Goal: Task Accomplishment & Management: Manage account settings

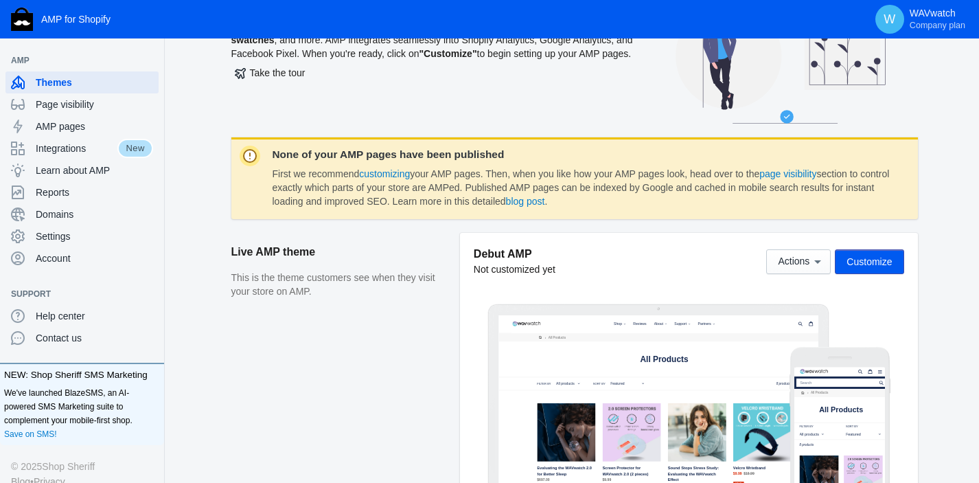
scroll to position [93, 0]
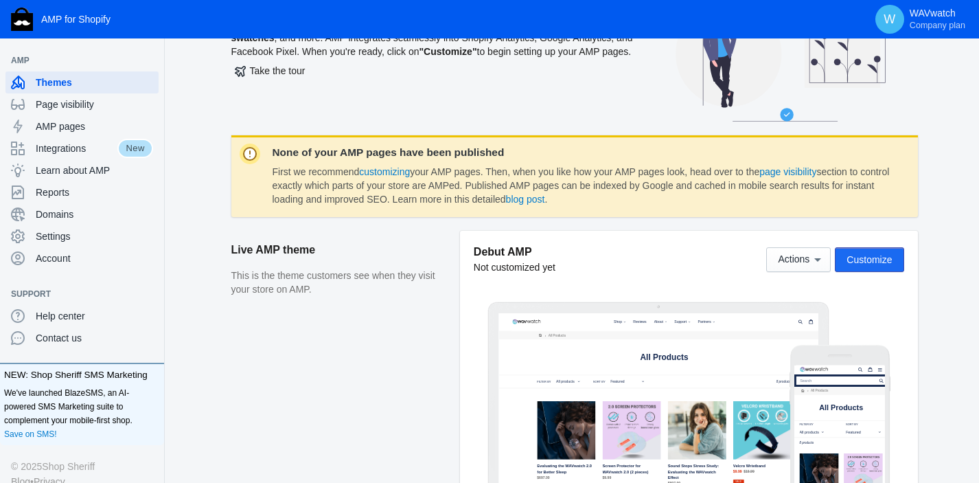
click at [862, 259] on span "Customize" at bounding box center [869, 259] width 45 height 11
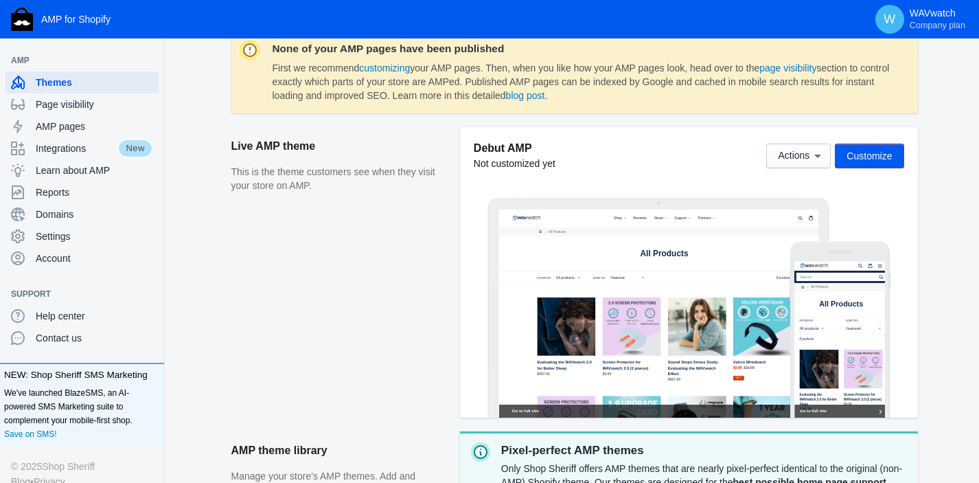
scroll to position [200, 0]
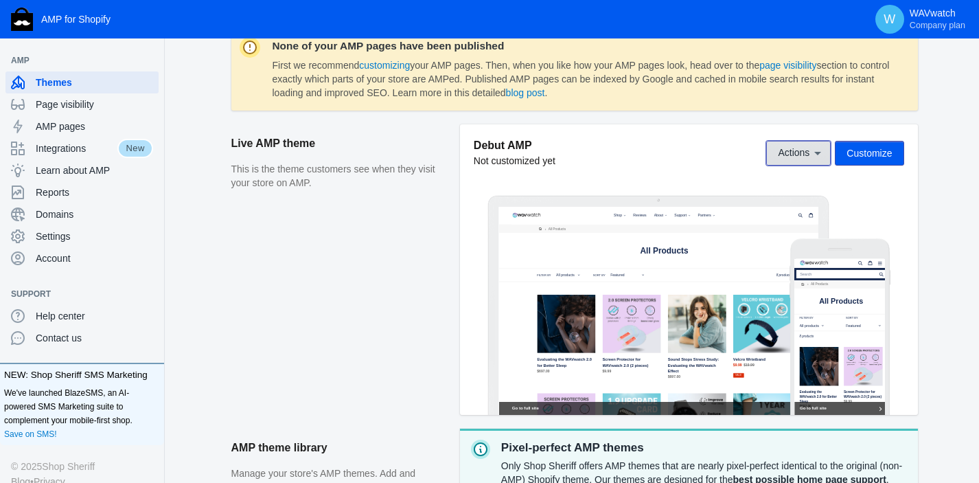
click at [814, 150] on icon at bounding box center [818, 153] width 14 height 14
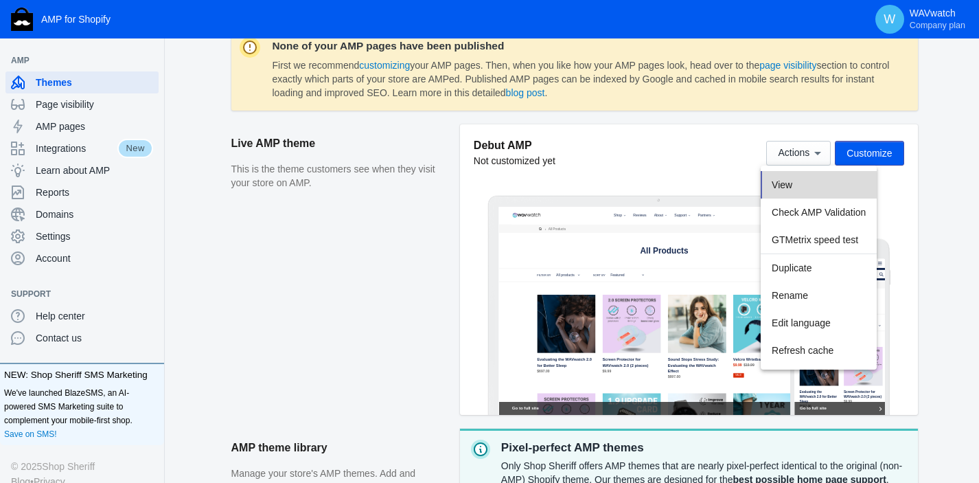
click at [786, 184] on span "View" at bounding box center [782, 184] width 21 height 11
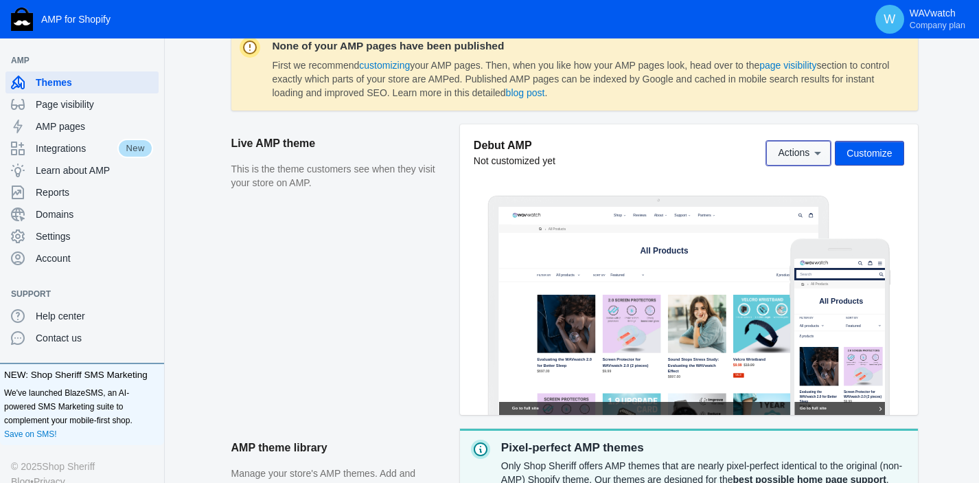
click at [815, 156] on icon at bounding box center [818, 153] width 14 height 14
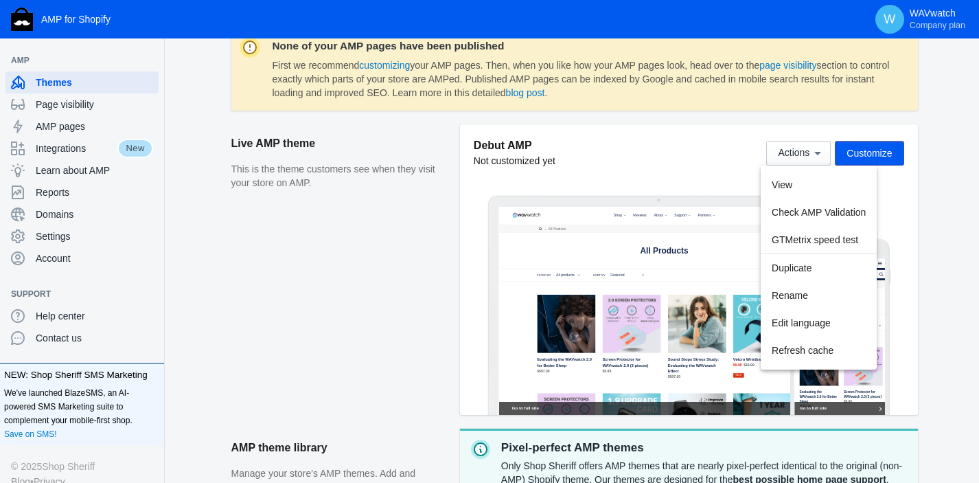
click at [341, 272] on div at bounding box center [489, 241] width 979 height 483
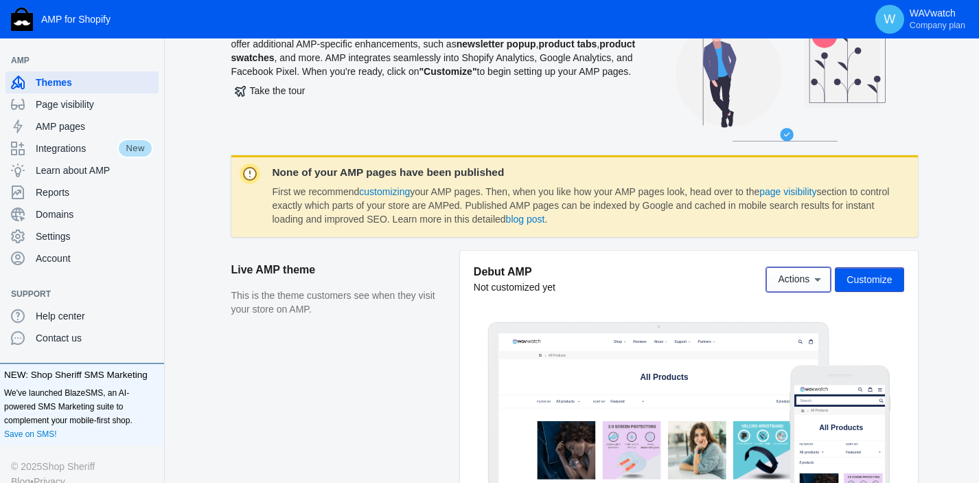
scroll to position [0, 0]
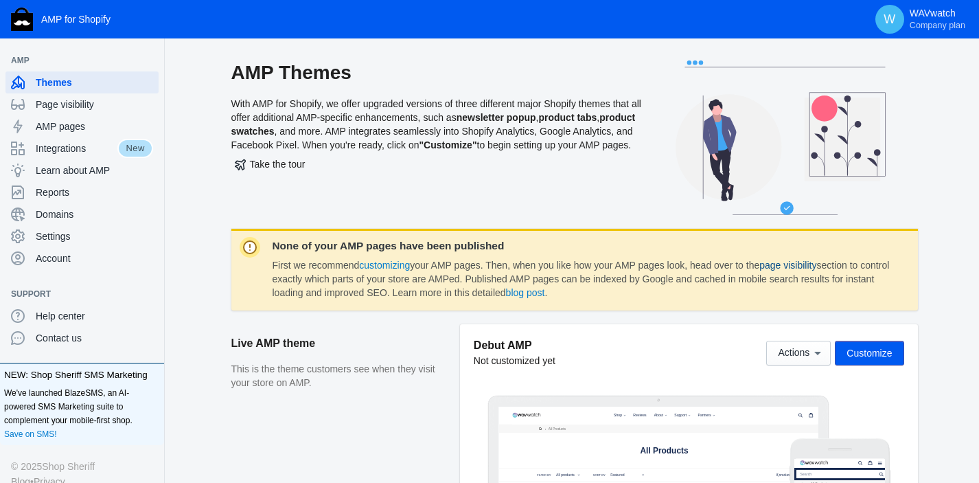
click at [799, 268] on link "page visibility" at bounding box center [787, 265] width 57 height 11
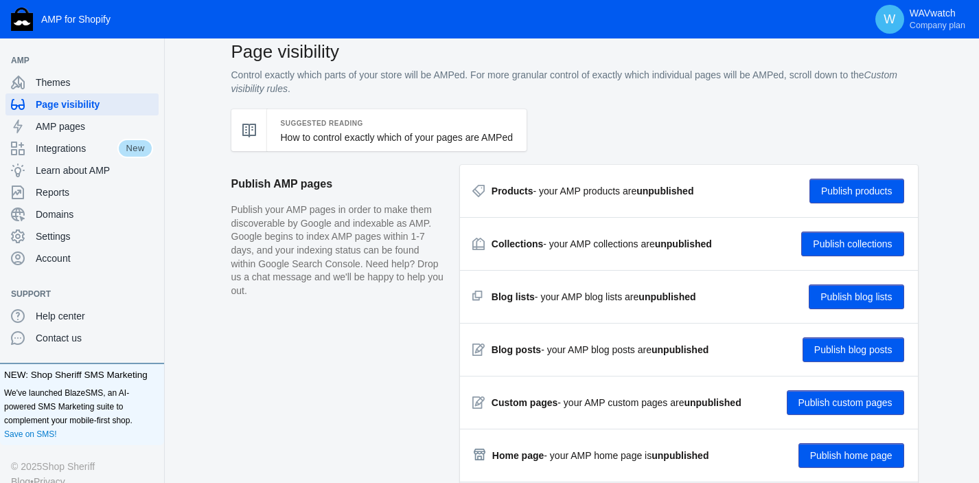
scroll to position [25, 0]
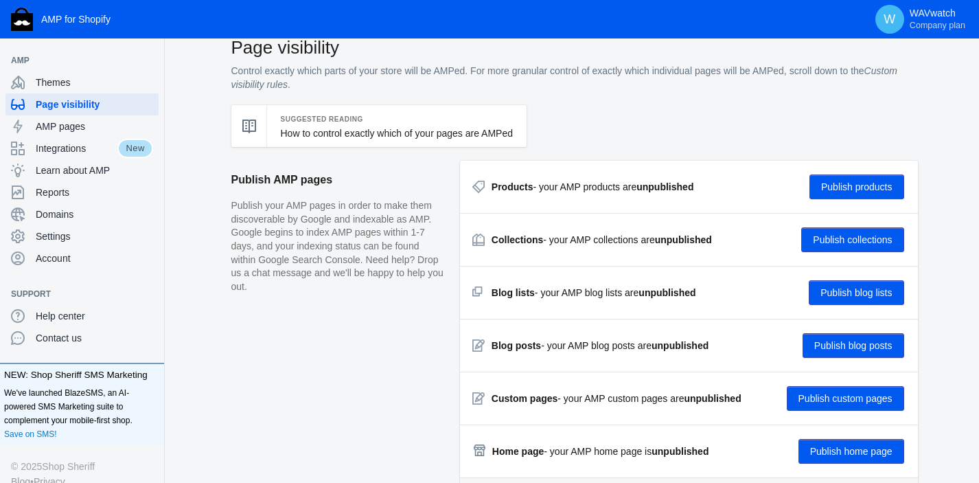
click at [831, 185] on button "Publish products" at bounding box center [856, 186] width 95 height 25
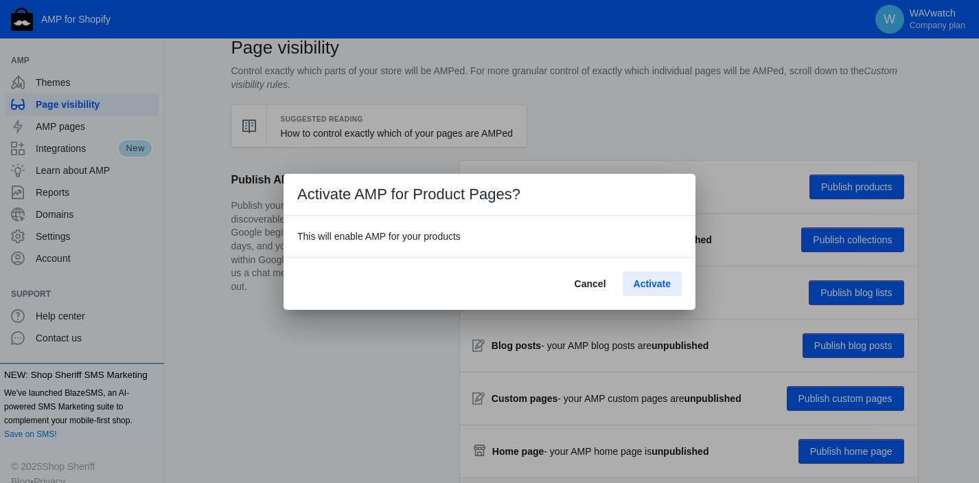
click at [648, 286] on span "Activate" at bounding box center [652, 283] width 37 height 11
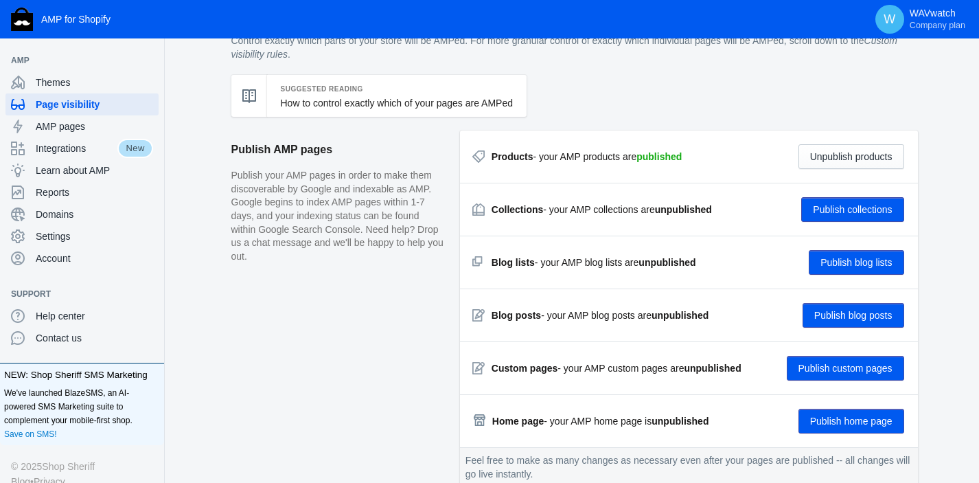
scroll to position [49, 0]
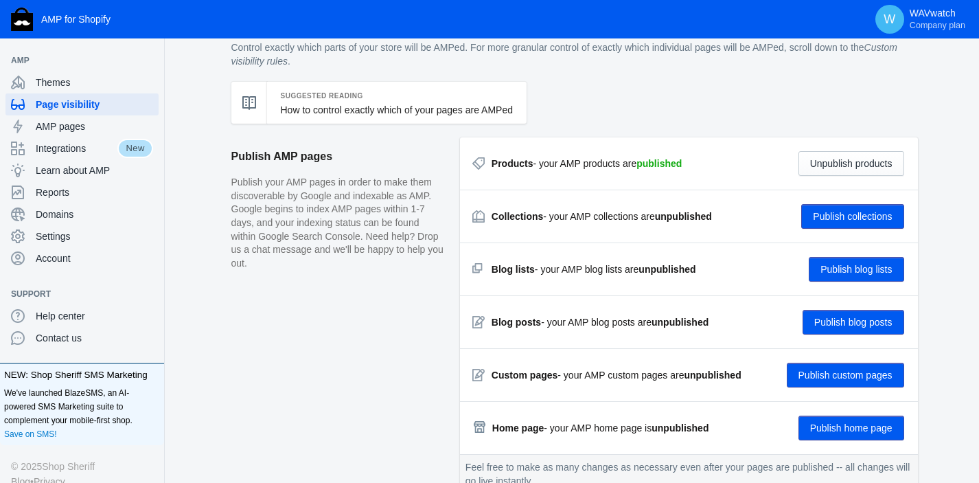
click at [832, 214] on button "Publish collections" at bounding box center [852, 216] width 102 height 25
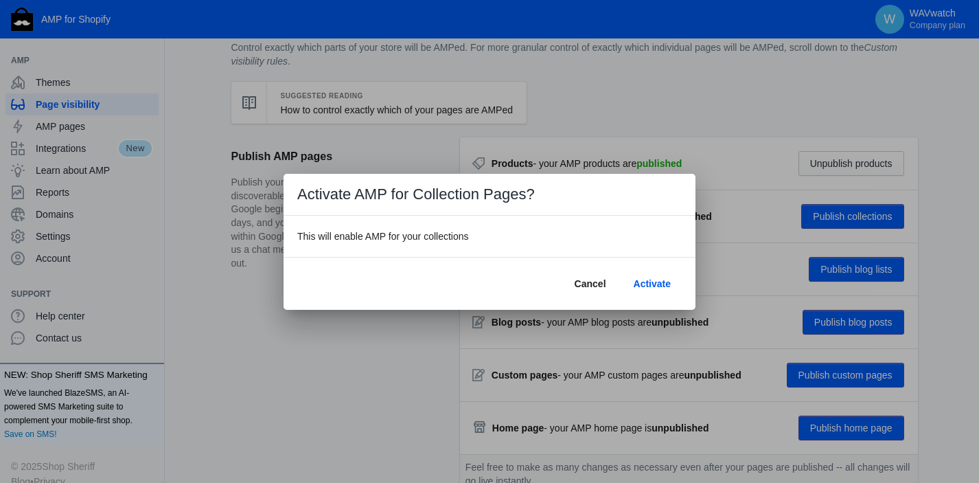
scroll to position [0, 0]
click at [650, 284] on span "Activate" at bounding box center [652, 283] width 37 height 11
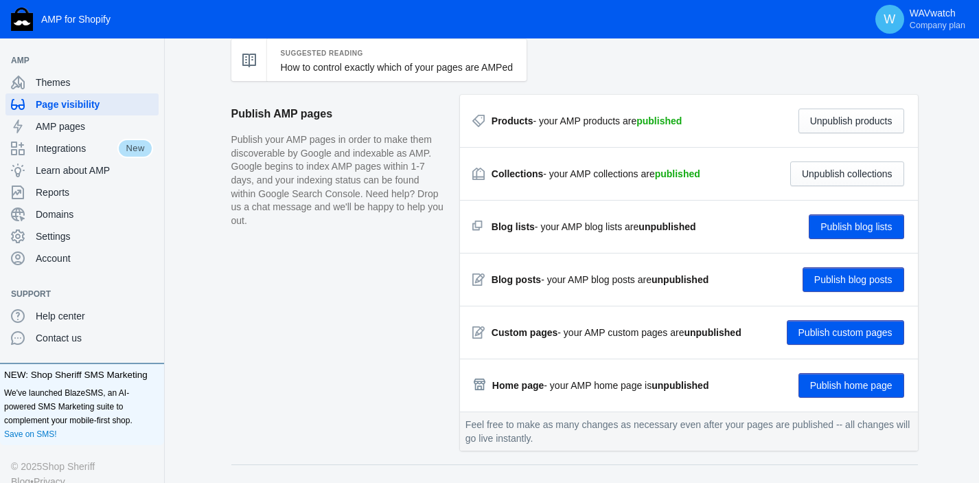
scroll to position [93, 0]
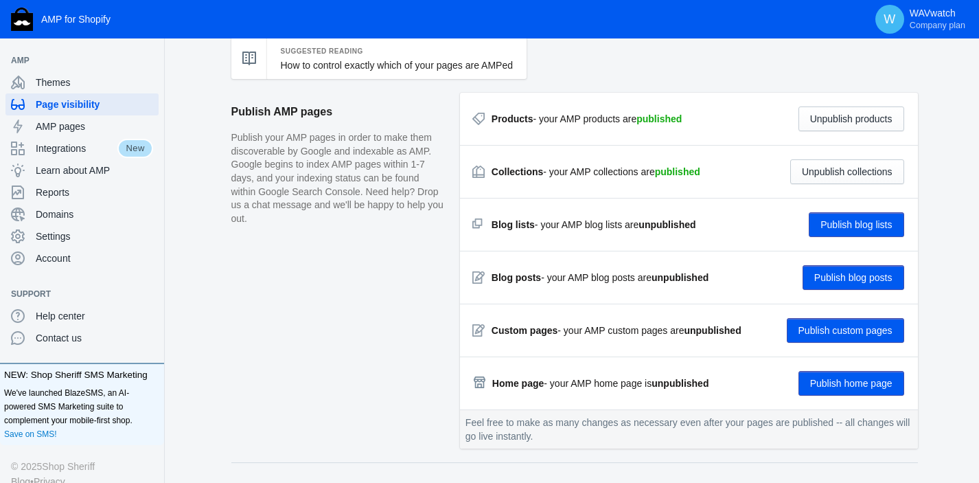
click at [836, 221] on button "Publish blog lists" at bounding box center [856, 224] width 95 height 25
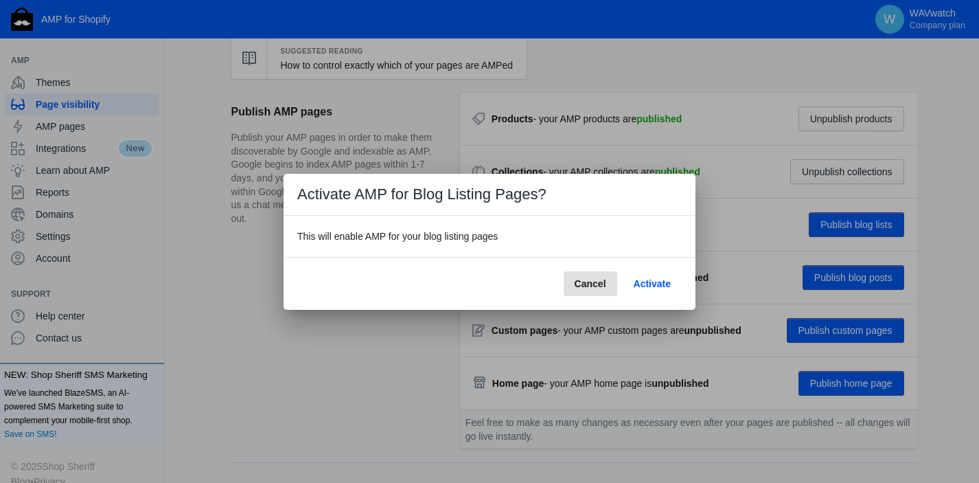
click at [651, 285] on span "Activate" at bounding box center [652, 283] width 37 height 11
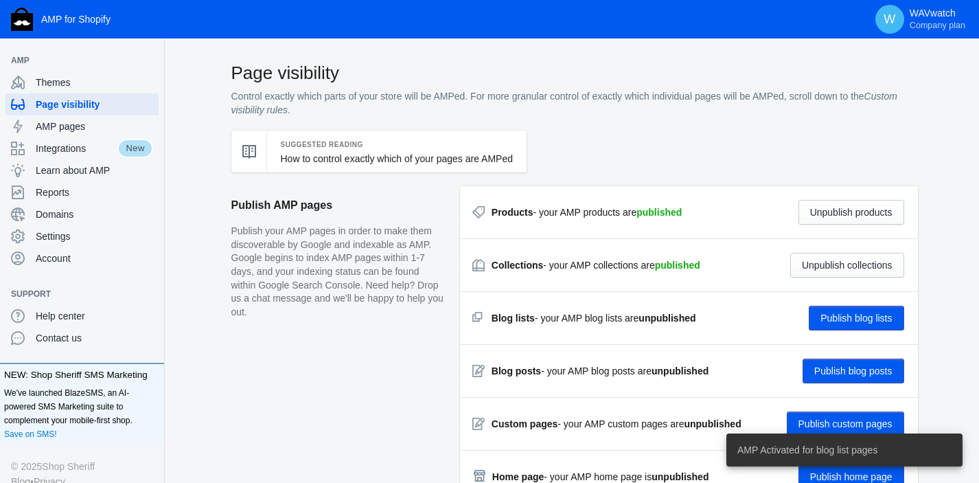
scroll to position [93, 0]
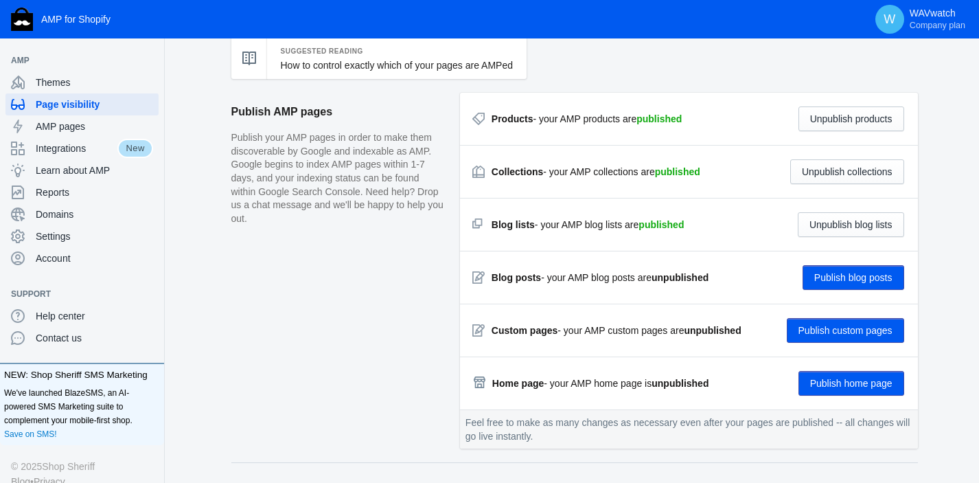
click at [834, 277] on button "Publish blog posts" at bounding box center [854, 277] width 102 height 25
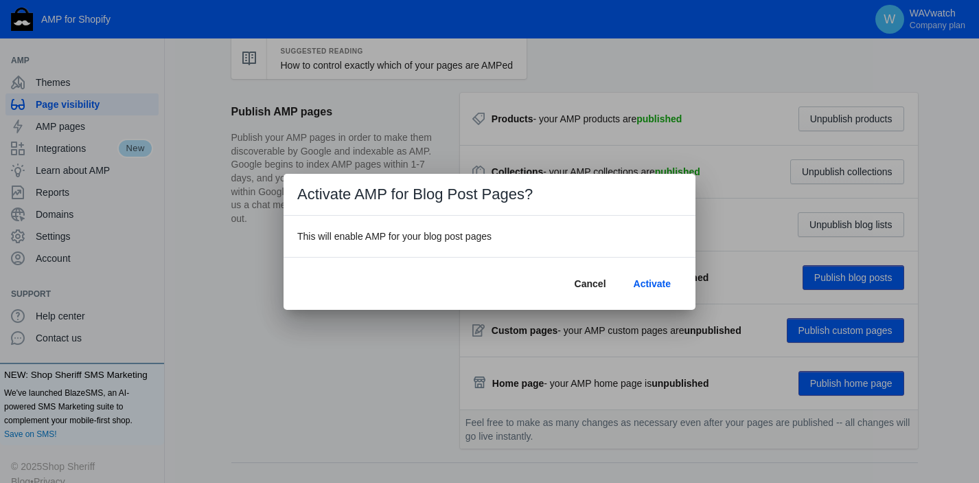
scroll to position [0, 0]
click at [645, 284] on span "Activate" at bounding box center [652, 283] width 37 height 11
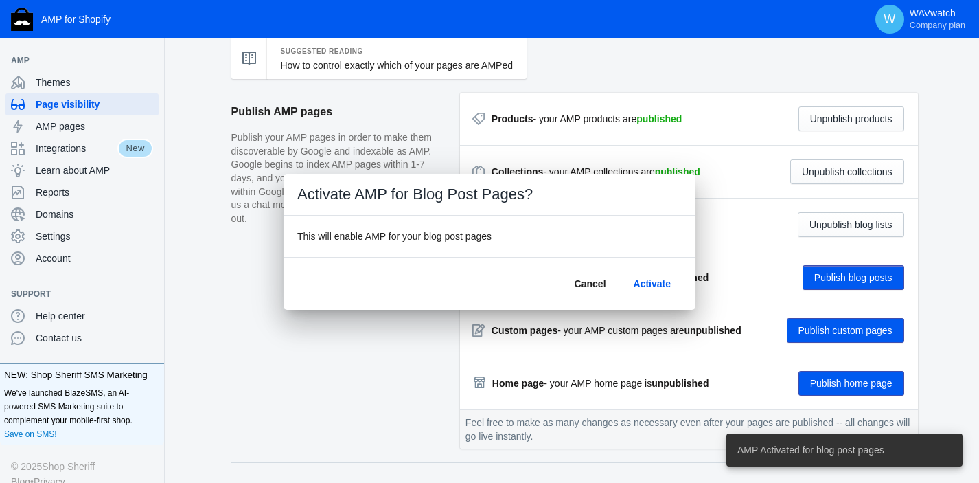
scroll to position [93, 0]
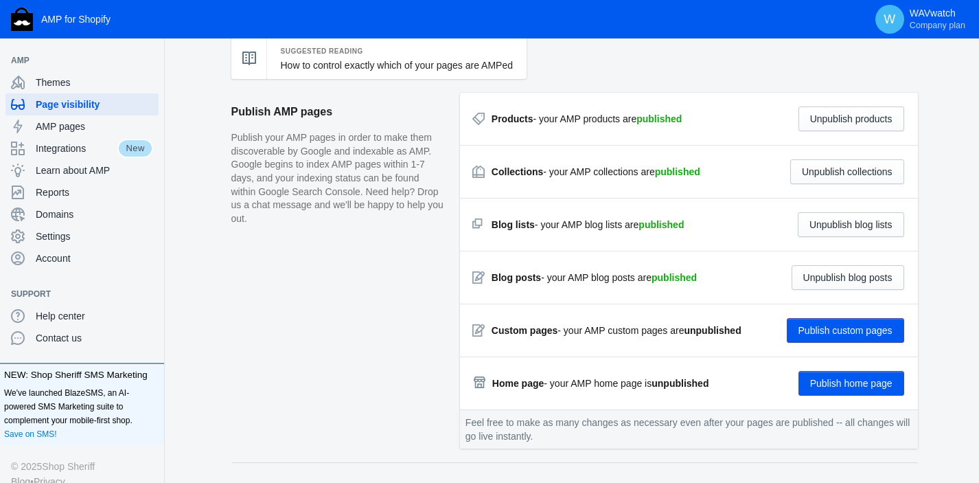
click at [825, 329] on button "Publish custom pages" at bounding box center [845, 330] width 117 height 25
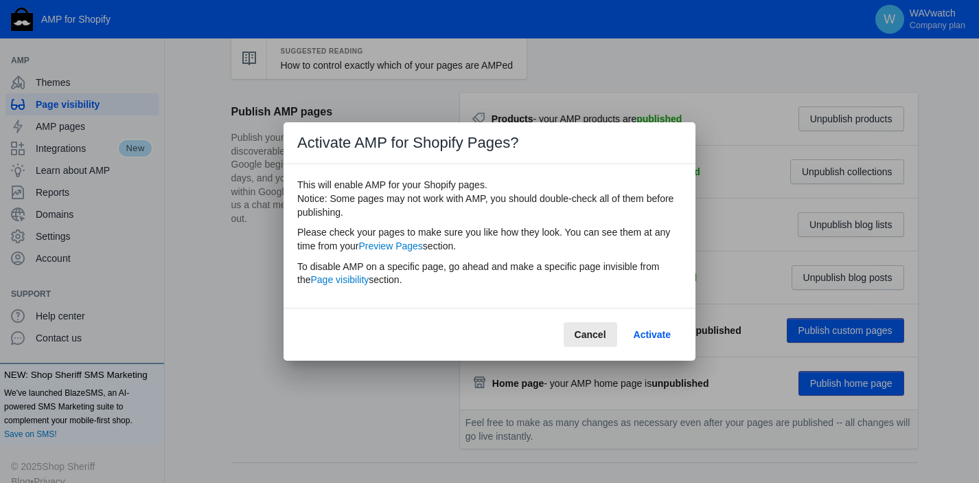
click at [593, 334] on span "Cancel" at bounding box center [591, 334] width 32 height 11
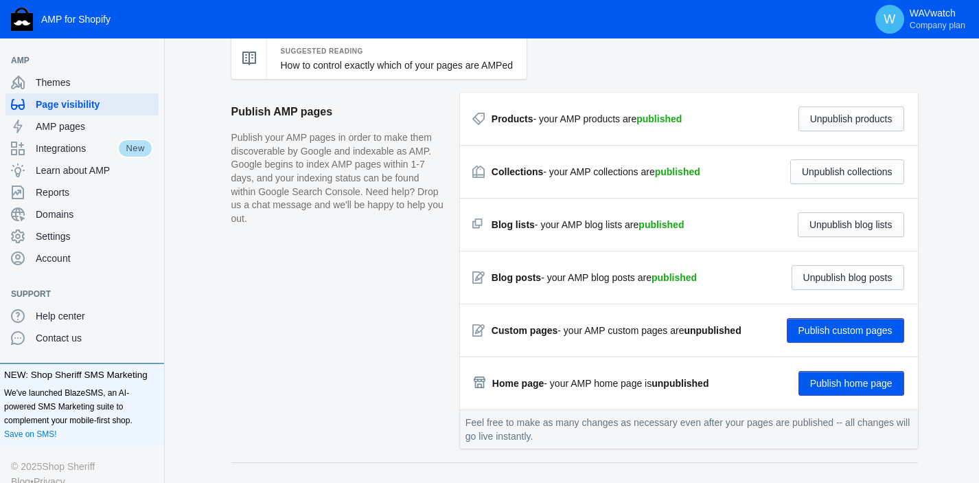
click at [856, 379] on button "Publish home page" at bounding box center [851, 383] width 106 height 25
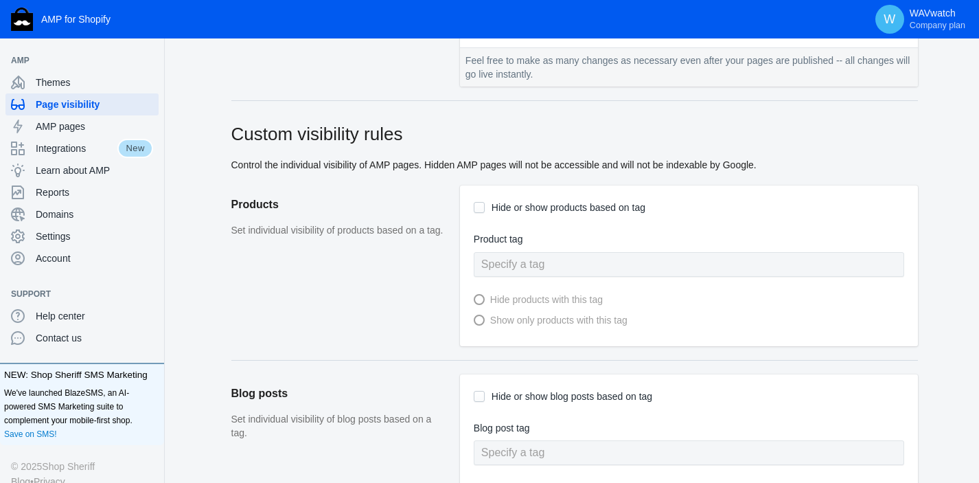
scroll to position [0, 0]
